Goal: Information Seeking & Learning: Check status

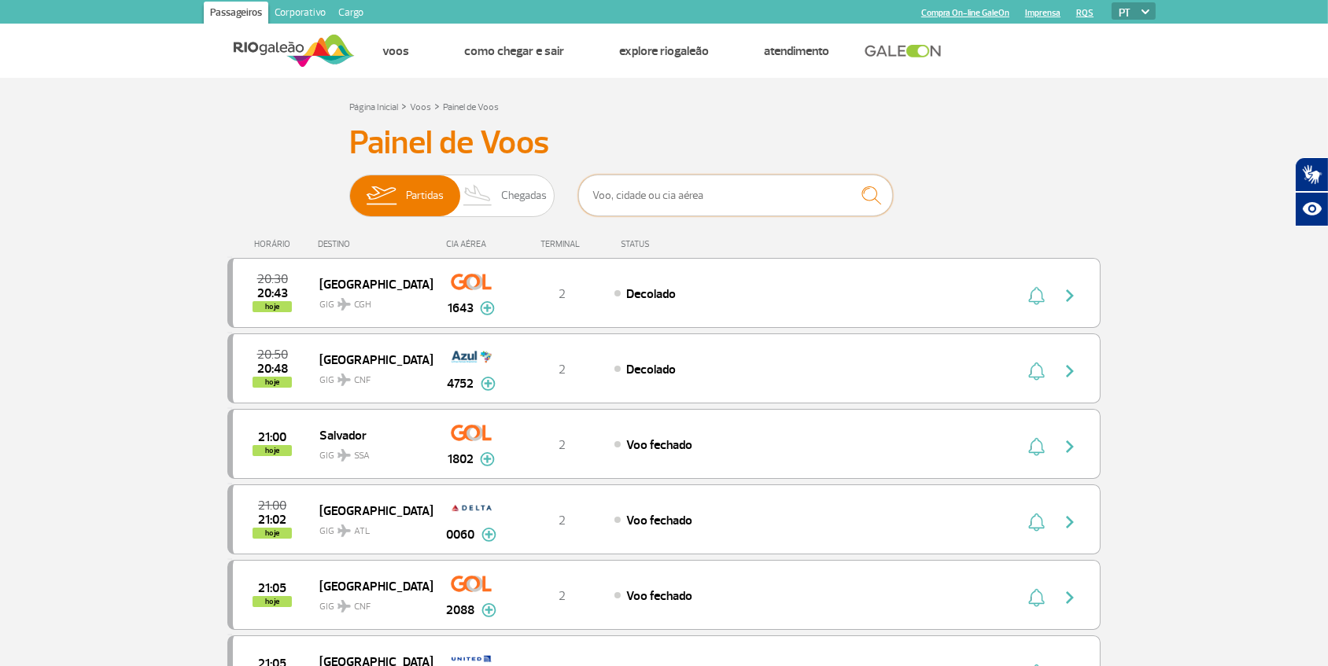
click at [666, 190] on input "text" at bounding box center [735, 196] width 315 height 42
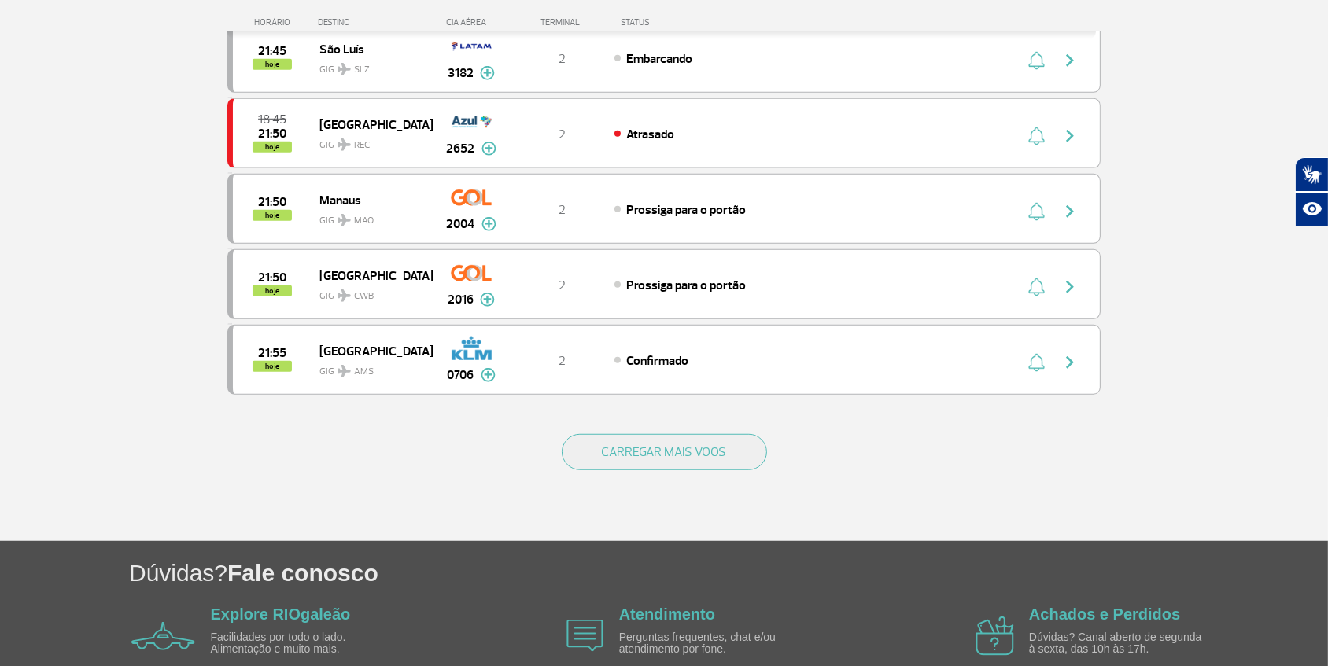
scroll to position [1389, 0]
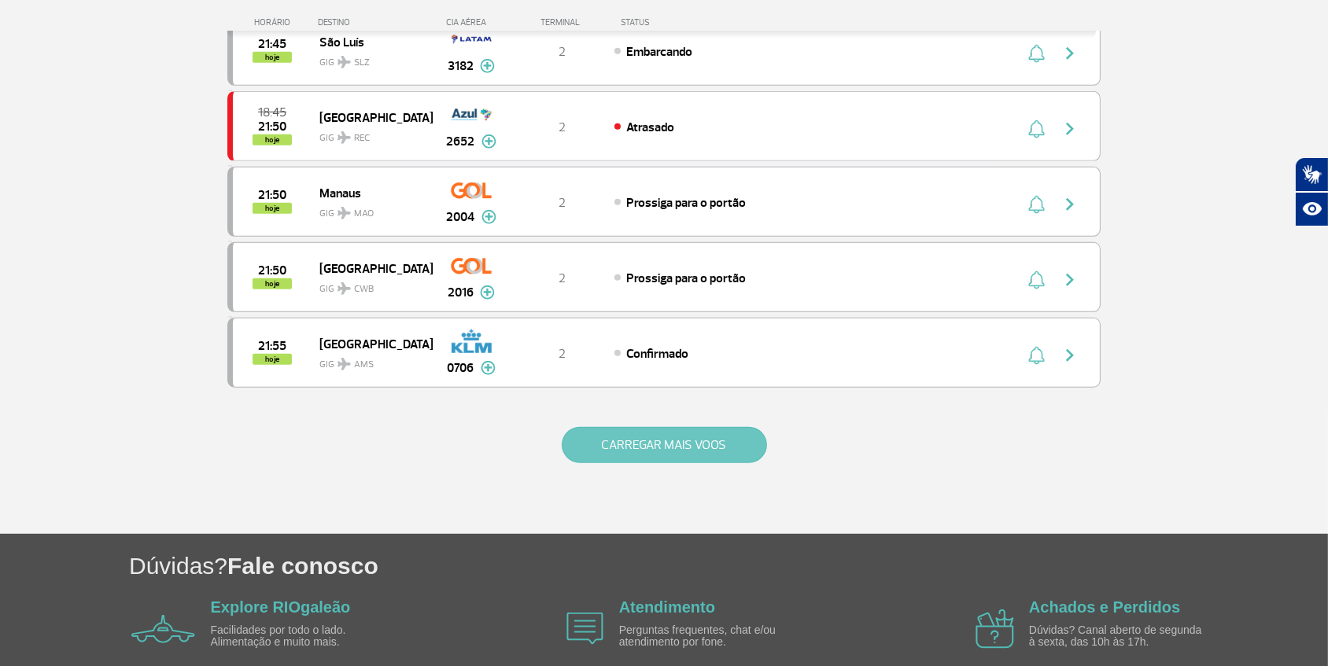
click at [725, 456] on button "CARREGAR MAIS VOOS" at bounding box center [664, 445] width 205 height 36
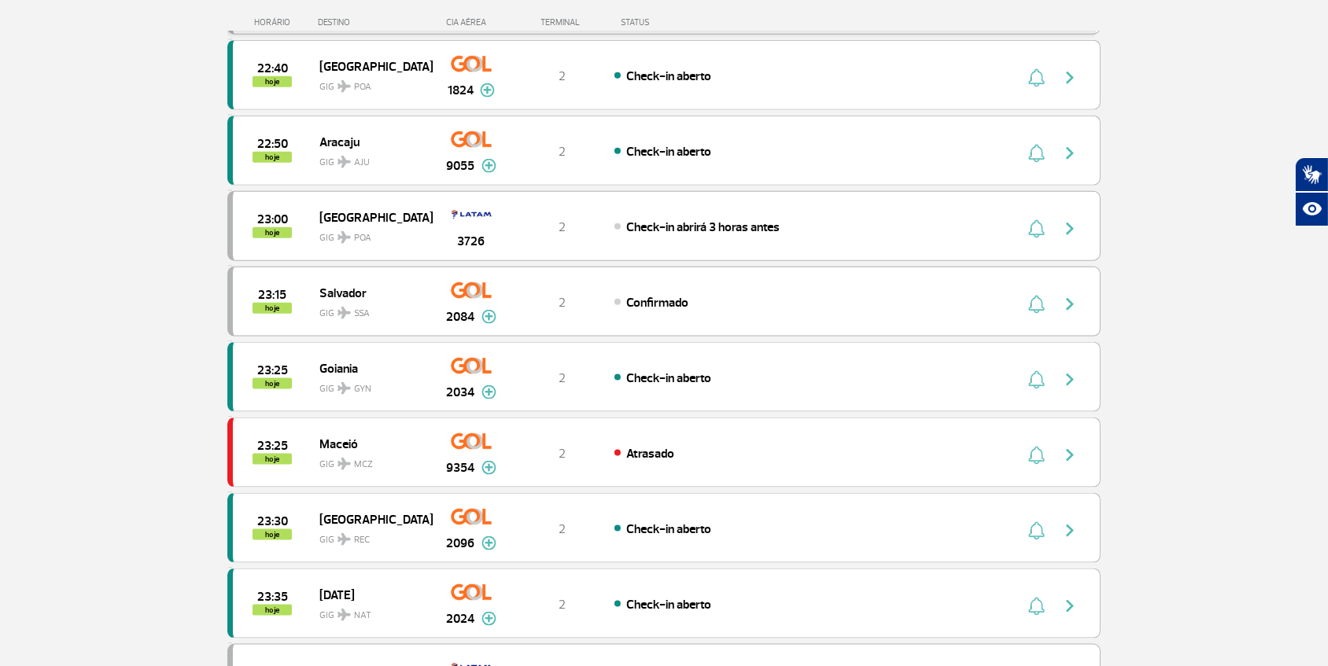
scroll to position [2467, 0]
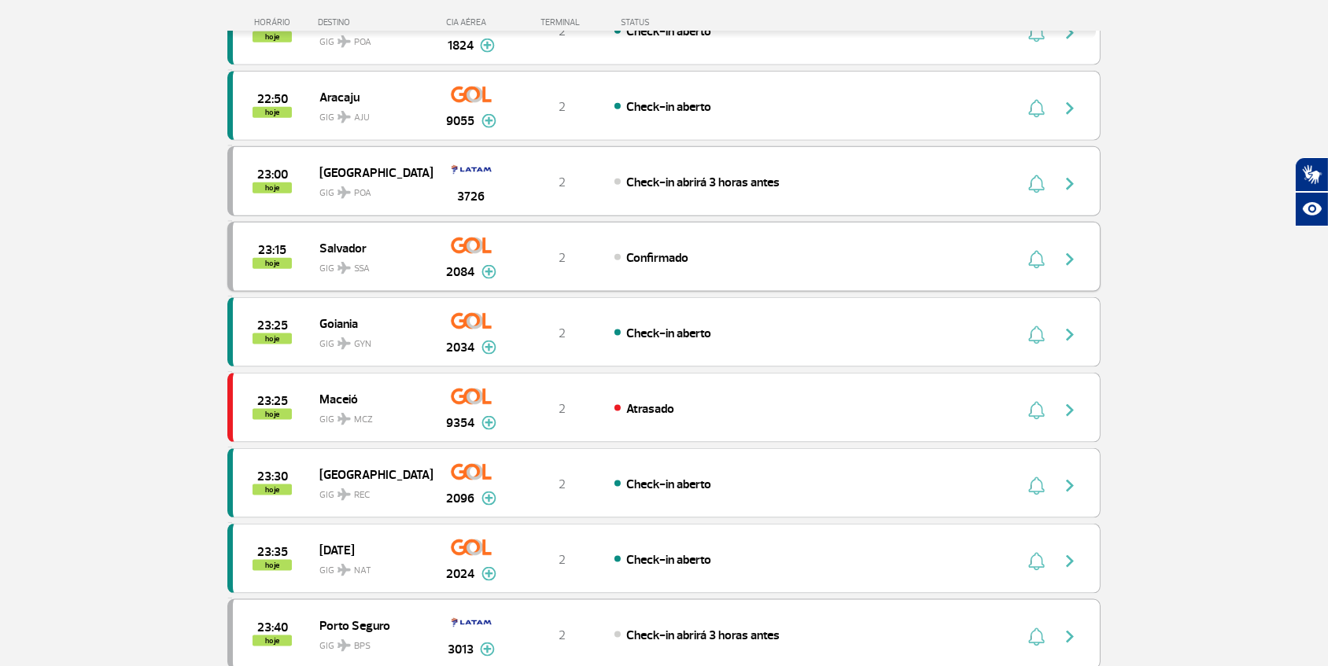
click at [600, 236] on div "23:15 hoje Salvador GIG SSA 2084 2 Confirmado Parcerias: Air France 1995 Air Fr…" at bounding box center [663, 257] width 873 height 70
click at [684, 250] on span "Confirmado" at bounding box center [657, 258] width 62 height 16
